Goal: Task Accomplishment & Management: Use online tool/utility

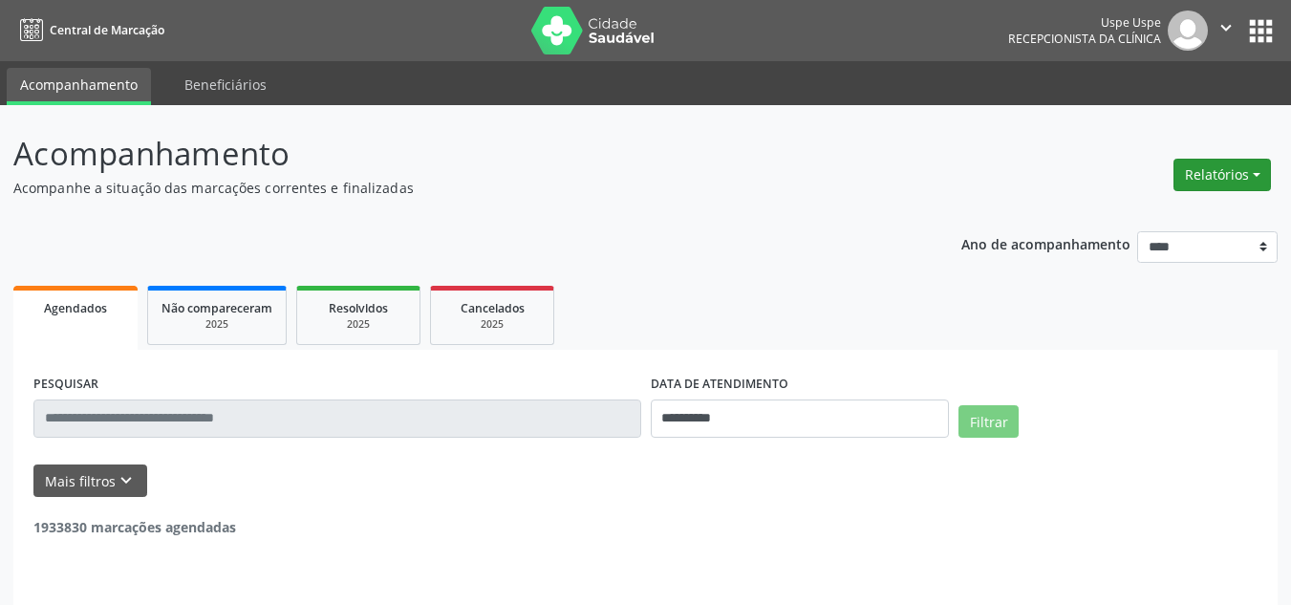
click at [1220, 182] on button "Relatórios" at bounding box center [1222, 175] width 97 height 32
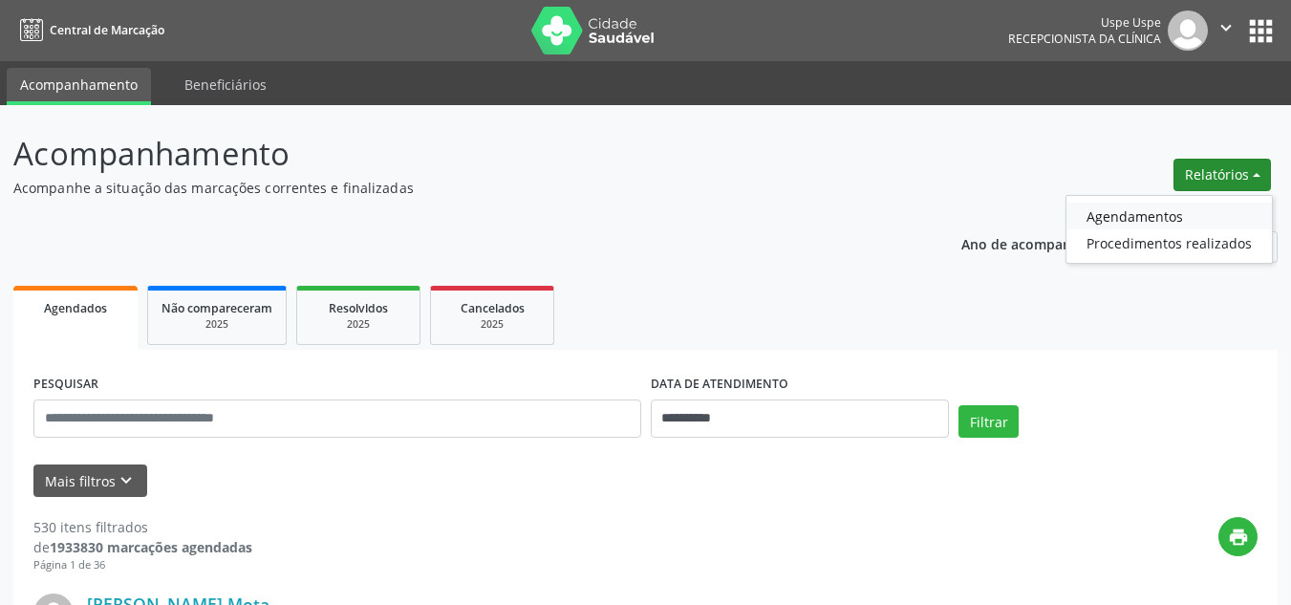
click at [1152, 220] on link "Agendamentos" at bounding box center [1169, 216] width 205 height 27
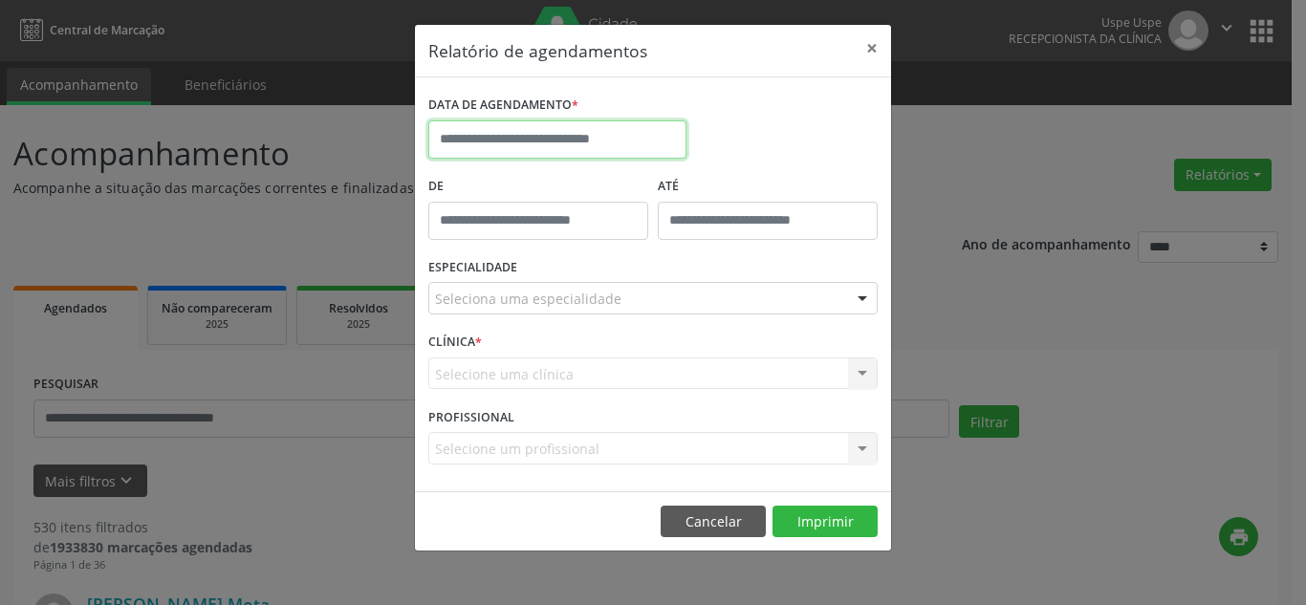
click at [611, 130] on input "text" at bounding box center [557, 139] width 258 height 38
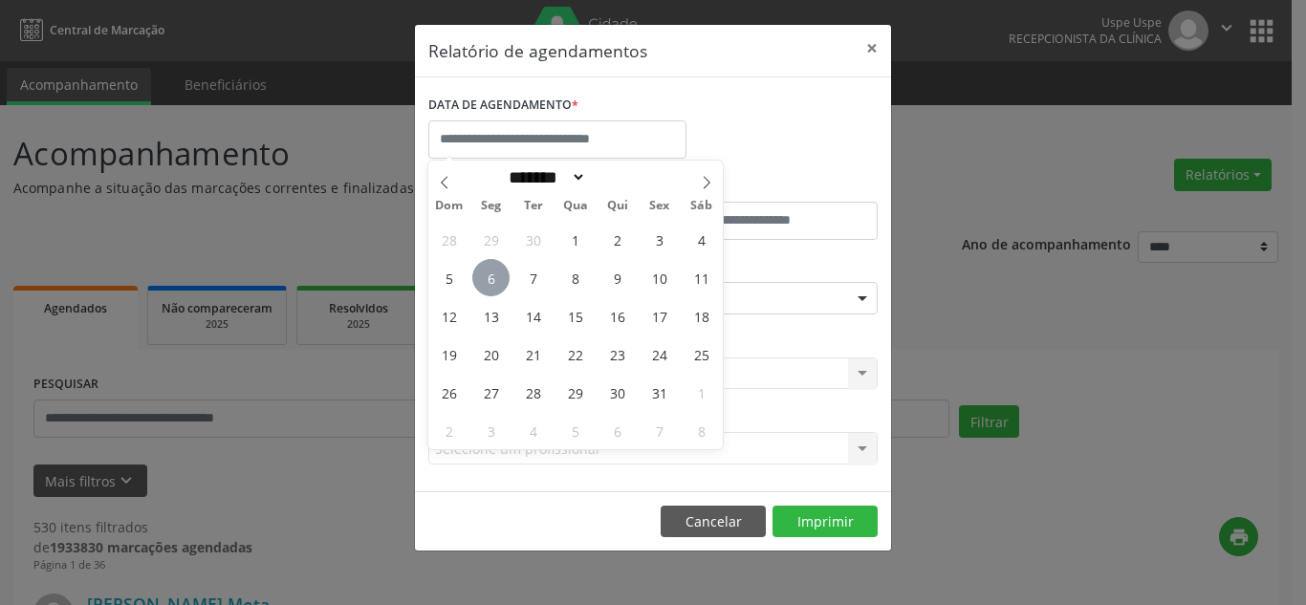
click at [495, 280] on span "6" at bounding box center [490, 277] width 37 height 37
type input "**********"
click at [495, 280] on span "6" at bounding box center [490, 277] width 37 height 37
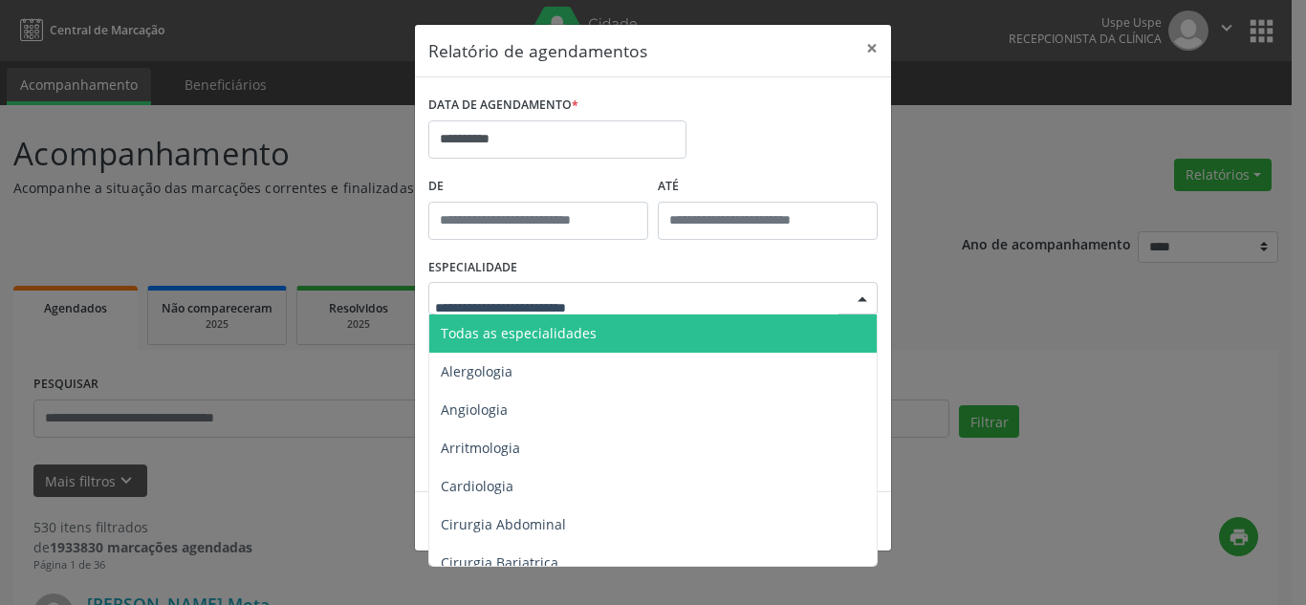
click at [487, 310] on div at bounding box center [652, 298] width 449 height 32
click at [487, 326] on span "Todas as especialidades" at bounding box center [519, 333] width 156 height 18
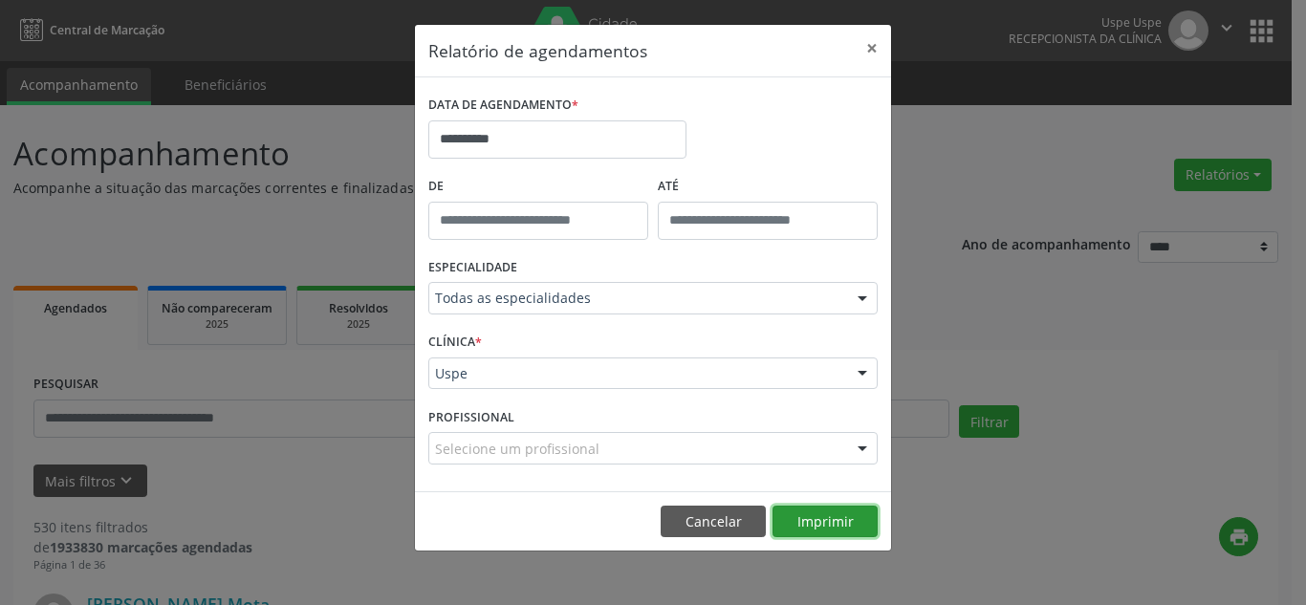
click at [839, 527] on button "Imprimir" at bounding box center [824, 522] width 105 height 32
